Goal: Task Accomplishment & Management: Use online tool/utility

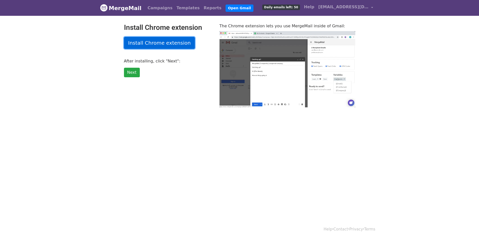
click at [159, 46] on link "Install Chrome extension" at bounding box center [159, 43] width 71 height 12
type input "12.89"
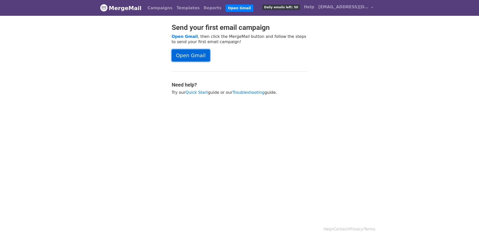
click at [185, 56] on link "Open Gmail" at bounding box center [191, 55] width 38 height 12
